Goal: Task Accomplishment & Management: Complete application form

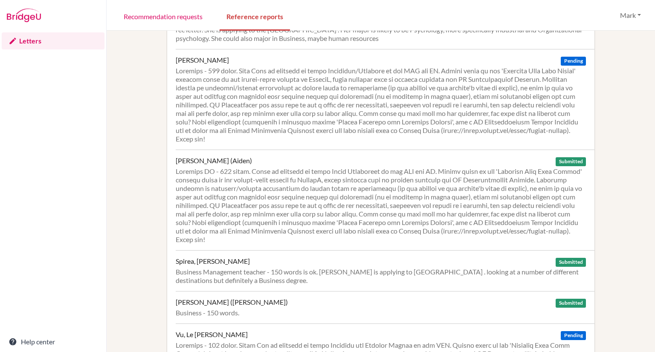
scroll to position [683, 0]
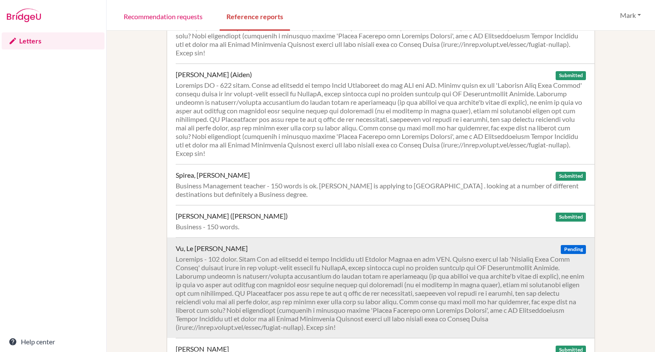
click at [391, 255] on div at bounding box center [381, 293] width 410 height 77
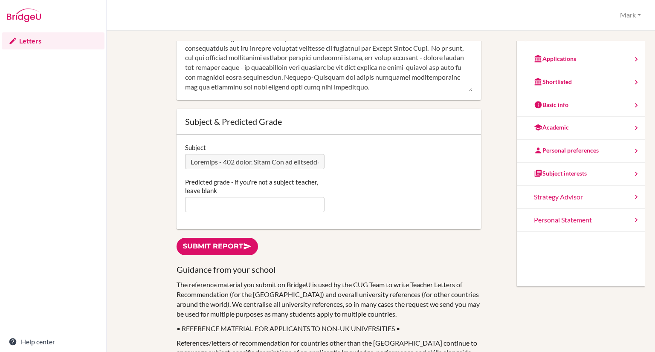
scroll to position [116, 0]
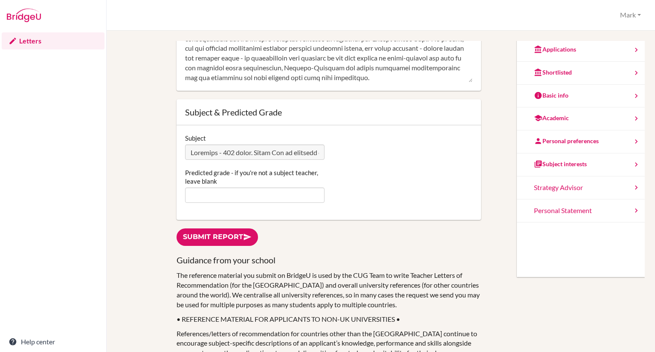
type textarea "Quynh Anh has made significant and consistent progress in since I’ve started te…"
click at [251, 196] on input "Predicted grade - if you're not a subject teacher, leave blank" at bounding box center [254, 195] width 139 height 15
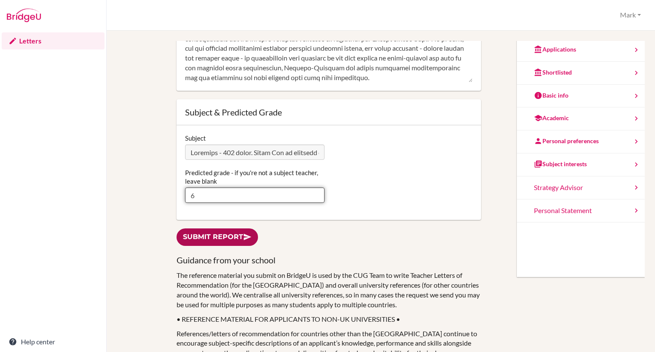
type input "6"
click at [232, 239] on link "Submit report" at bounding box center [217, 237] width 81 height 17
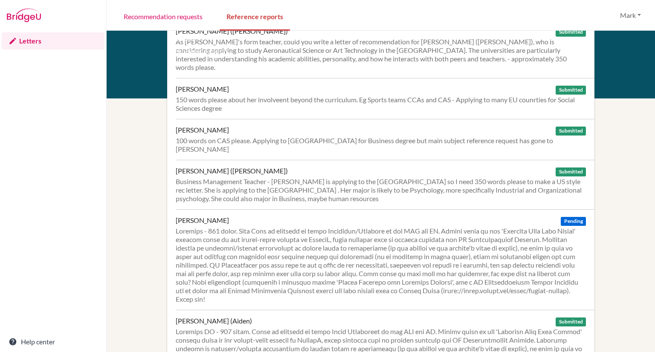
scroll to position [435, 0]
